Goal: Task Accomplishment & Management: Manage account settings

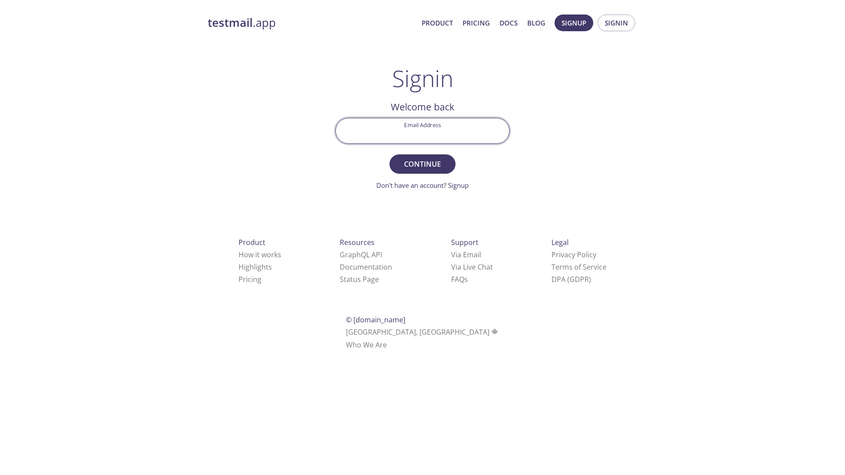
type input "[EMAIL_ADDRESS][PERSON_NAME][DOMAIN_NAME]"
click at [423, 163] on span "Continue" at bounding box center [422, 164] width 47 height 12
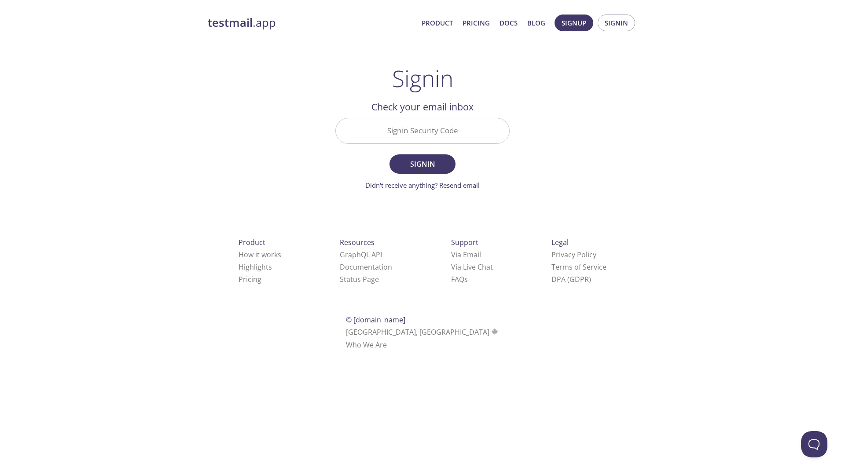
click at [443, 127] on input "Signin Security Code" at bounding box center [422, 130] width 173 height 25
type input "HK8YVF5"
click at [419, 165] on span "Signin" at bounding box center [422, 164] width 47 height 12
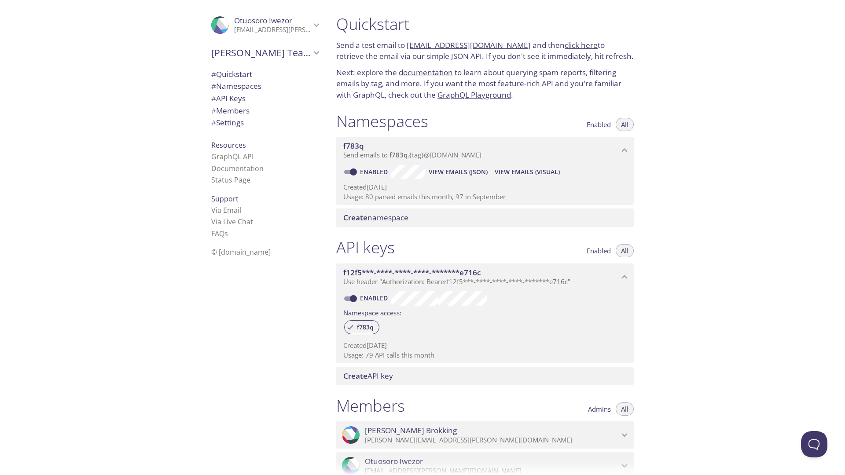
scroll to position [254, 0]
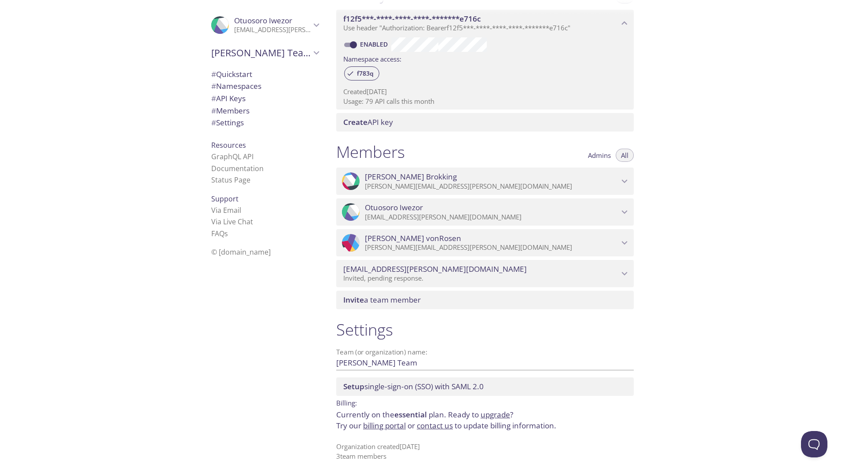
click at [274, 396] on div ".cls-1 { fill: #6d5ca8; } .cls-2 { fill: #3fc191; } .cls-3 { fill: #3b4752; } .…" at bounding box center [263, 237] width 132 height 475
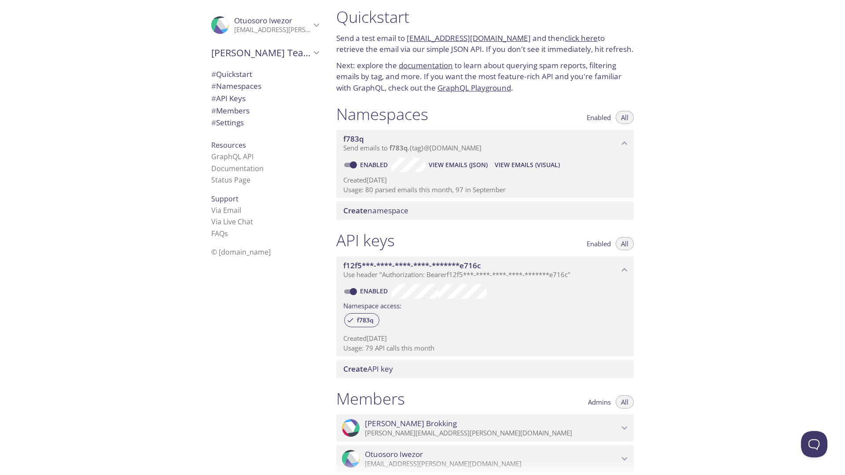
scroll to position [0, 0]
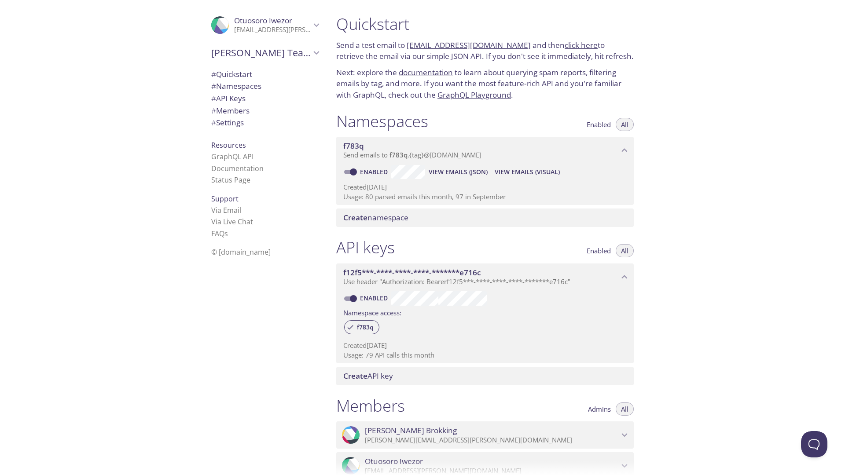
click at [454, 172] on span "View Emails (JSON)" at bounding box center [458, 172] width 59 height 11
click at [530, 172] on span "View Emails (Visual)" at bounding box center [527, 172] width 65 height 11
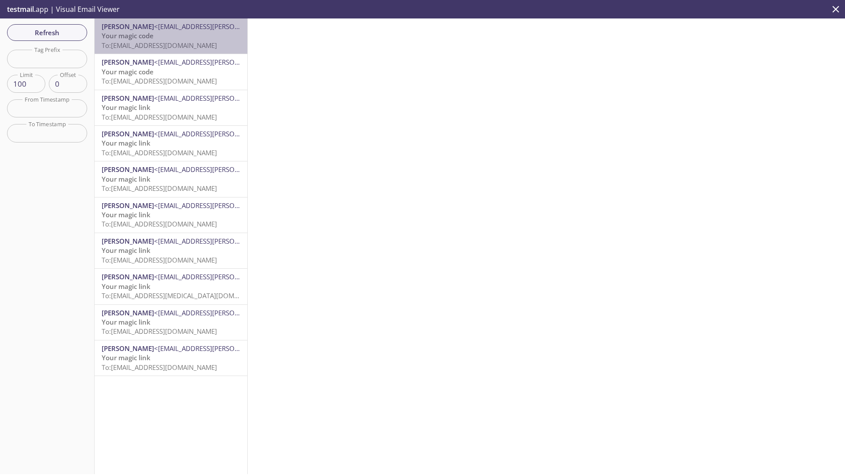
click at [156, 48] on span "To: [EMAIL_ADDRESS][DOMAIN_NAME]" at bounding box center [159, 45] width 115 height 9
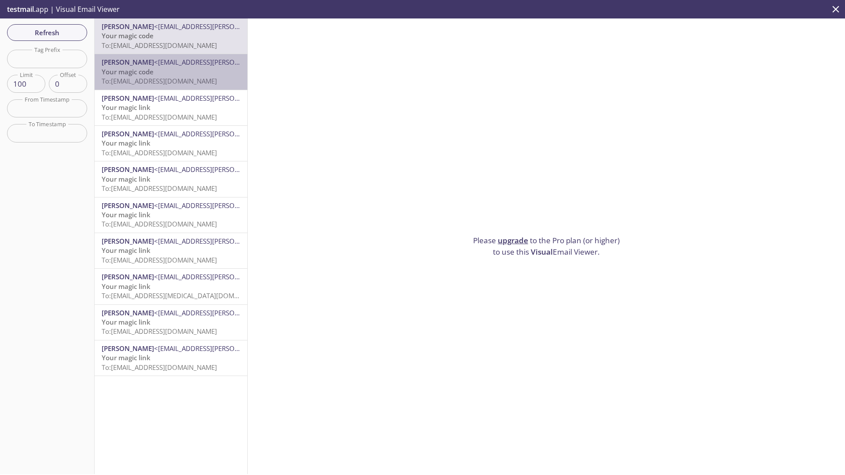
click at [169, 81] on span "To: [EMAIL_ADDRESS][DOMAIN_NAME]" at bounding box center [159, 81] width 115 height 9
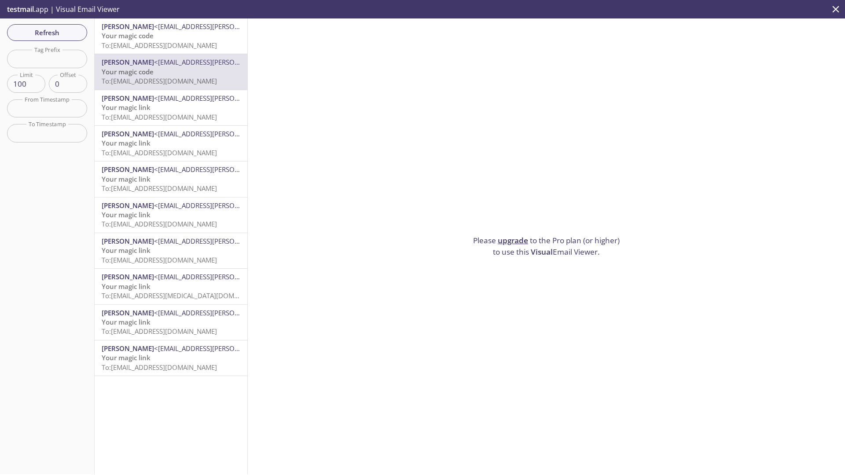
click at [170, 42] on span "To: [EMAIL_ADDRESS][DOMAIN_NAME]" at bounding box center [159, 45] width 115 height 9
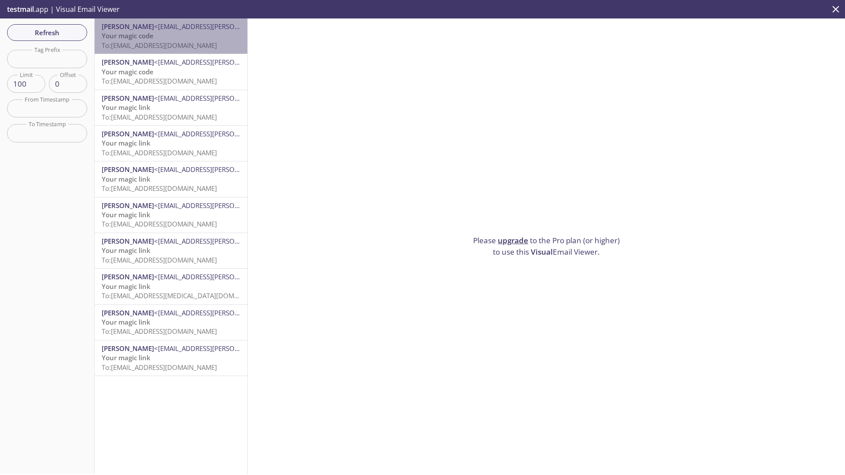
click at [180, 45] on span "To: [EMAIL_ADDRESS][DOMAIN_NAME]" at bounding box center [159, 45] width 115 height 9
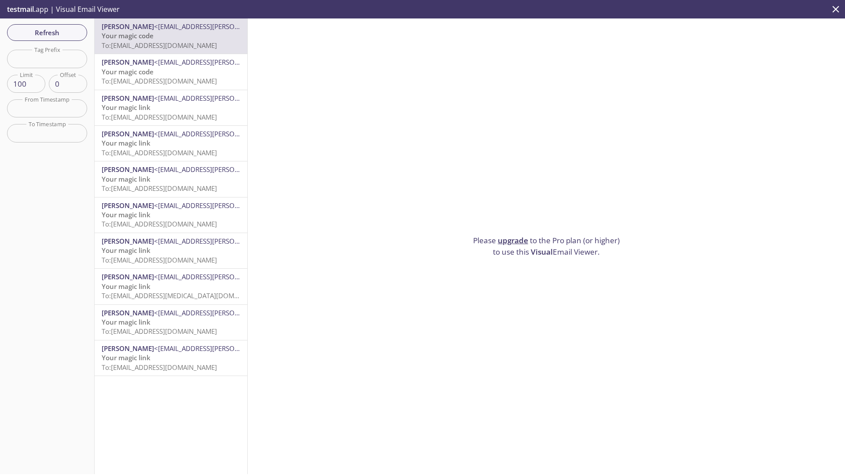
click at [22, 11] on span "testmail" at bounding box center [20, 9] width 27 height 10
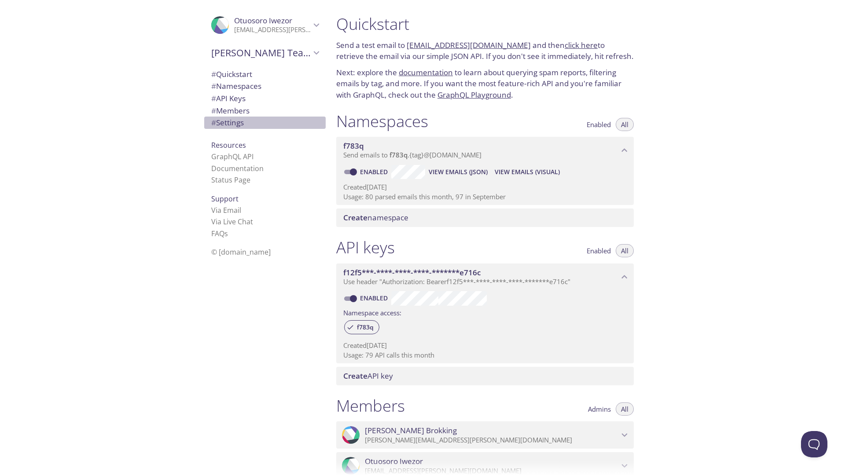
click at [233, 120] on span "# Settings" at bounding box center [227, 123] width 33 height 10
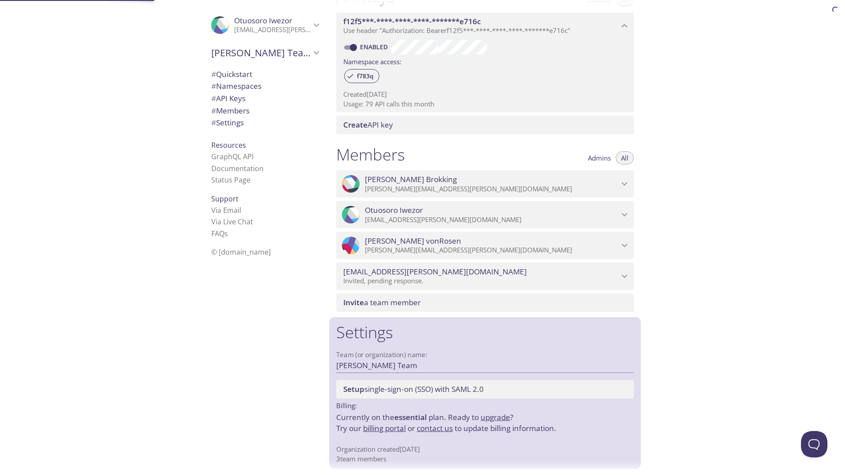
scroll to position [254, 0]
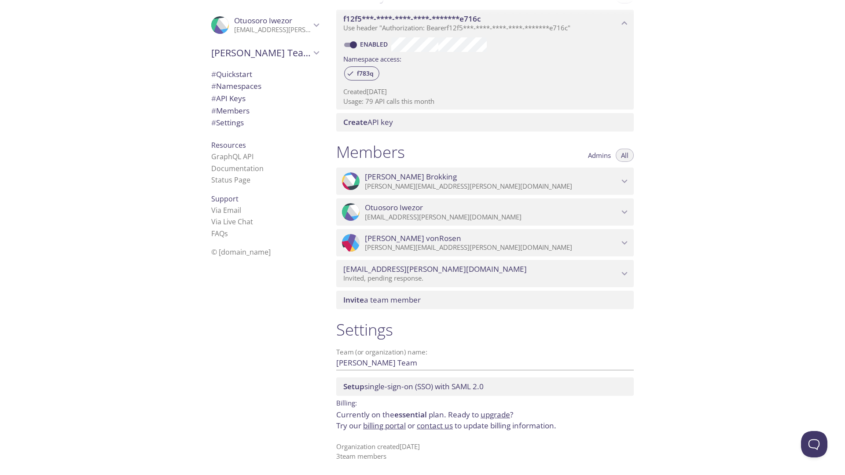
click at [417, 415] on span "essential" at bounding box center [410, 415] width 33 height 10
click at [500, 415] on link "upgrade" at bounding box center [495, 415] width 29 height 10
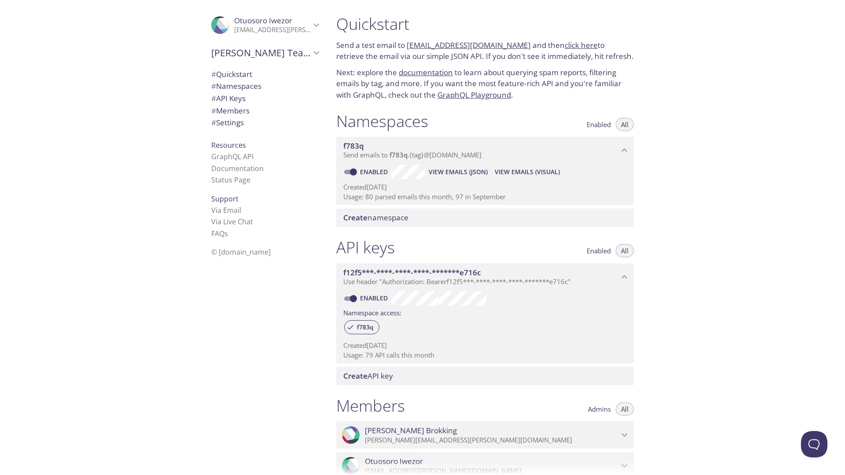
click at [467, 172] on span "View Emails (JSON)" at bounding box center [458, 172] width 59 height 11
